Goal: Navigation & Orientation: Find specific page/section

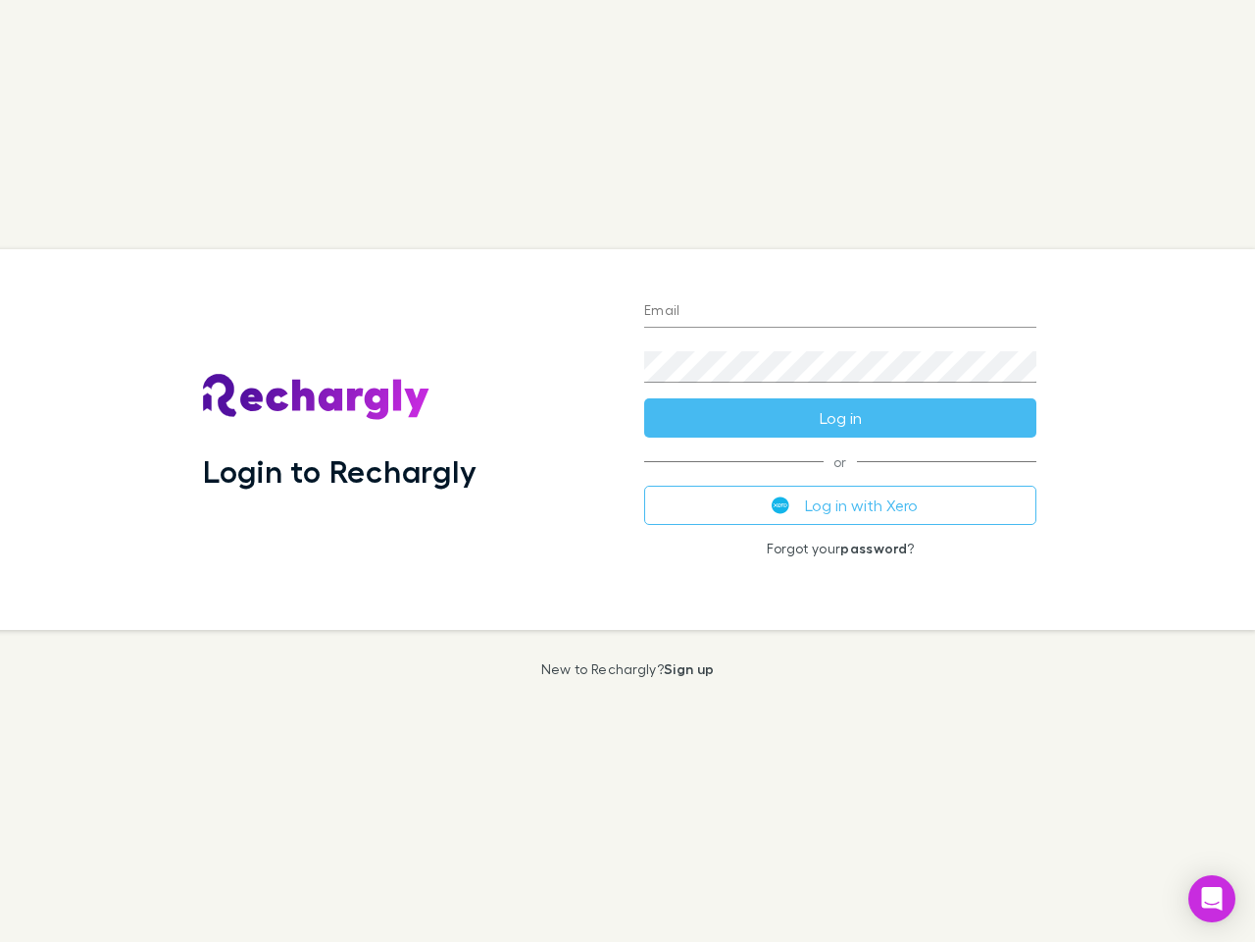
click at [628, 471] on div "Login to Rechargly" at bounding box center [407, 439] width 441 height 381
click at [841, 312] on input "Email" at bounding box center [840, 311] width 392 height 31
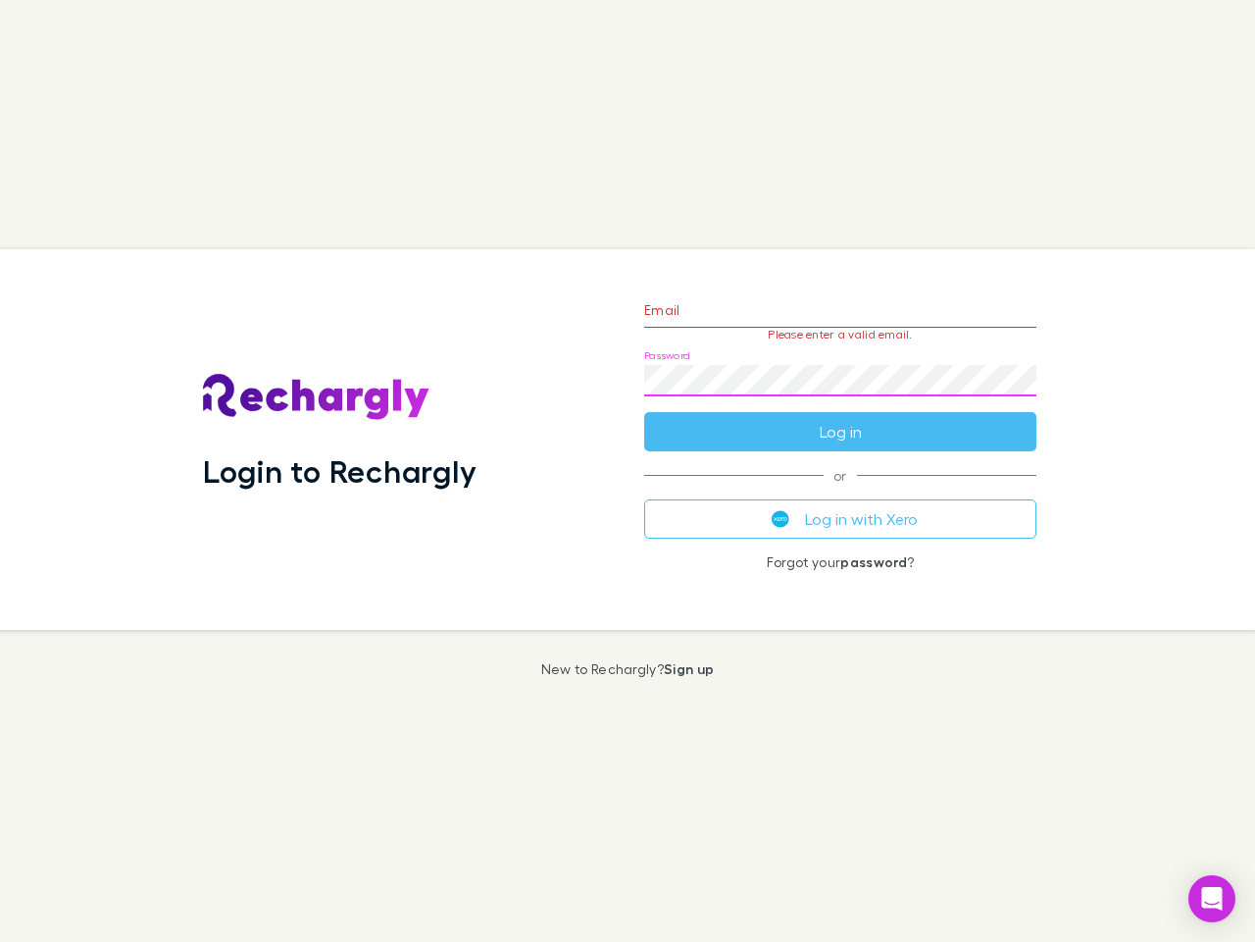
click at [841, 418] on form "Email Please enter a valid email. Password Log in" at bounding box center [840, 365] width 392 height 171
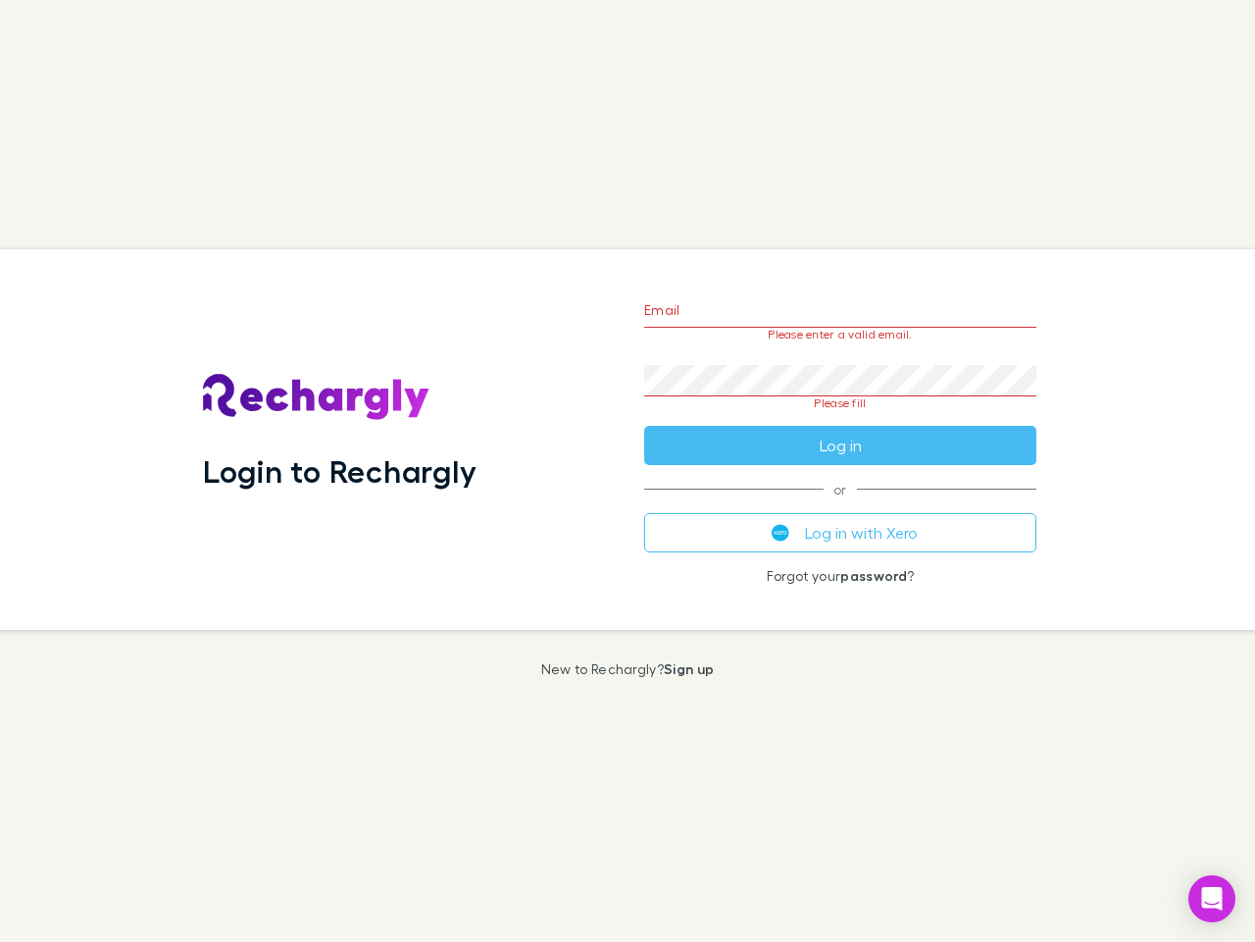
click at [841, 505] on div "Email Please enter a valid email. Password Please fill Log in or Log in with Xe…" at bounding box center [841, 439] width 424 height 381
click at [1212, 898] on icon "Open Intercom Messenger" at bounding box center [1212, 899] width 21 height 24
